Goal: Check status: Check status

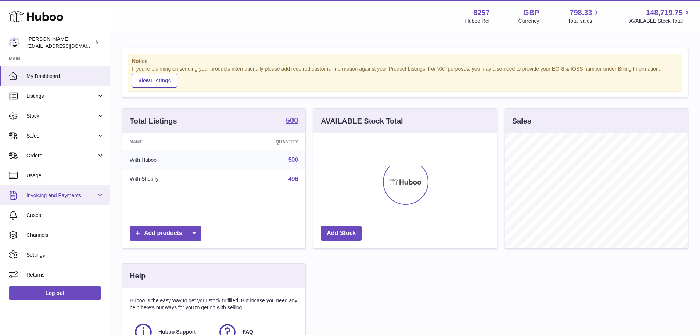
scroll to position [115, 185]
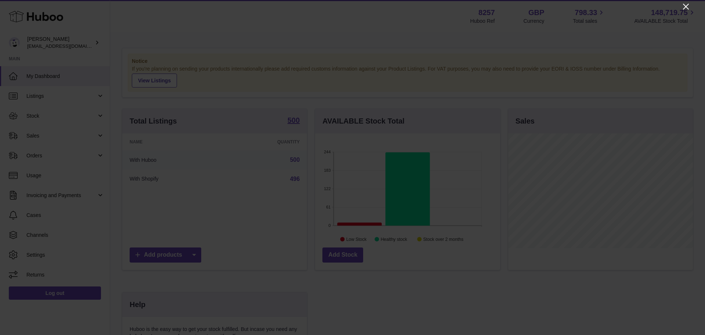
click at [684, 7] on icon "Close" at bounding box center [686, 6] width 9 height 9
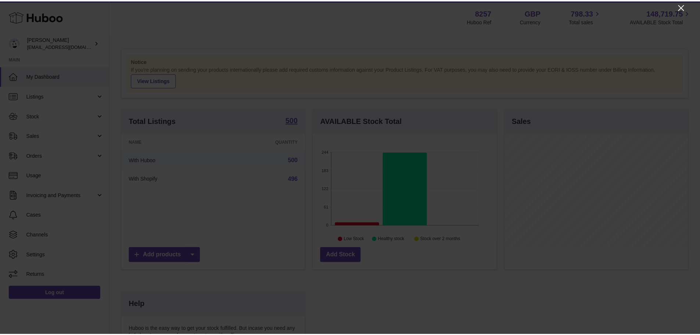
scroll to position [367234, 367165]
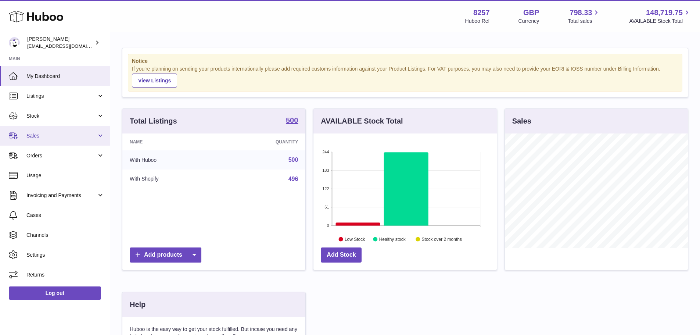
click at [40, 139] on link "Sales" at bounding box center [55, 136] width 110 height 20
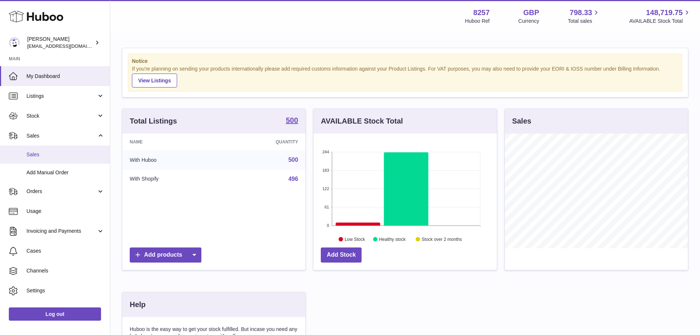
click at [44, 156] on span "Sales" at bounding box center [65, 154] width 78 height 7
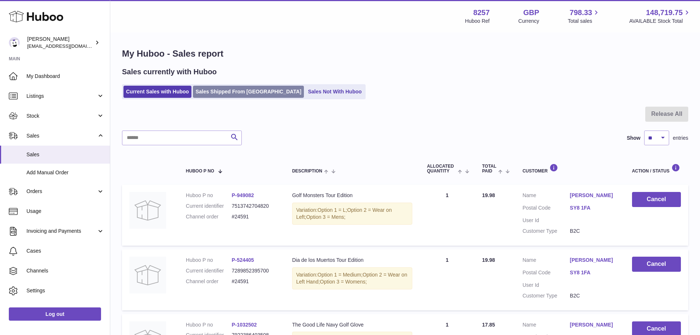
click at [231, 90] on link "Sales Shipped From [GEOGRAPHIC_DATA]" at bounding box center [248, 92] width 111 height 12
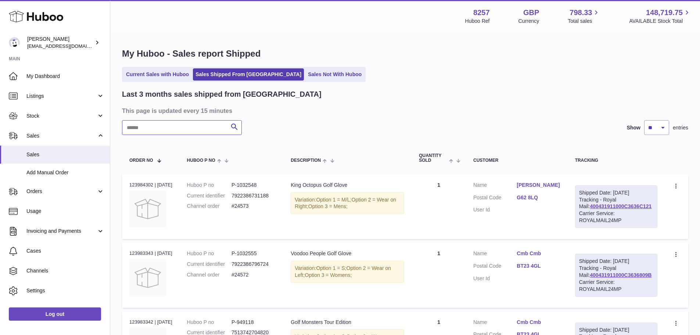
click at [140, 128] on input "text" at bounding box center [182, 127] width 120 height 15
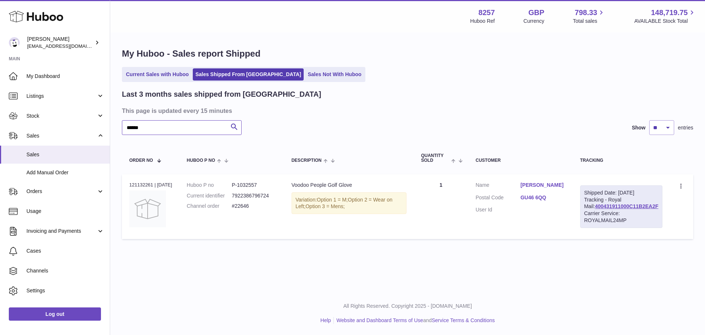
type input "******"
click at [137, 182] on div "Order no 121132261 | 16th Jul" at bounding box center [150, 184] width 43 height 7
copy div "121132261"
